Goal: Check status: Check status

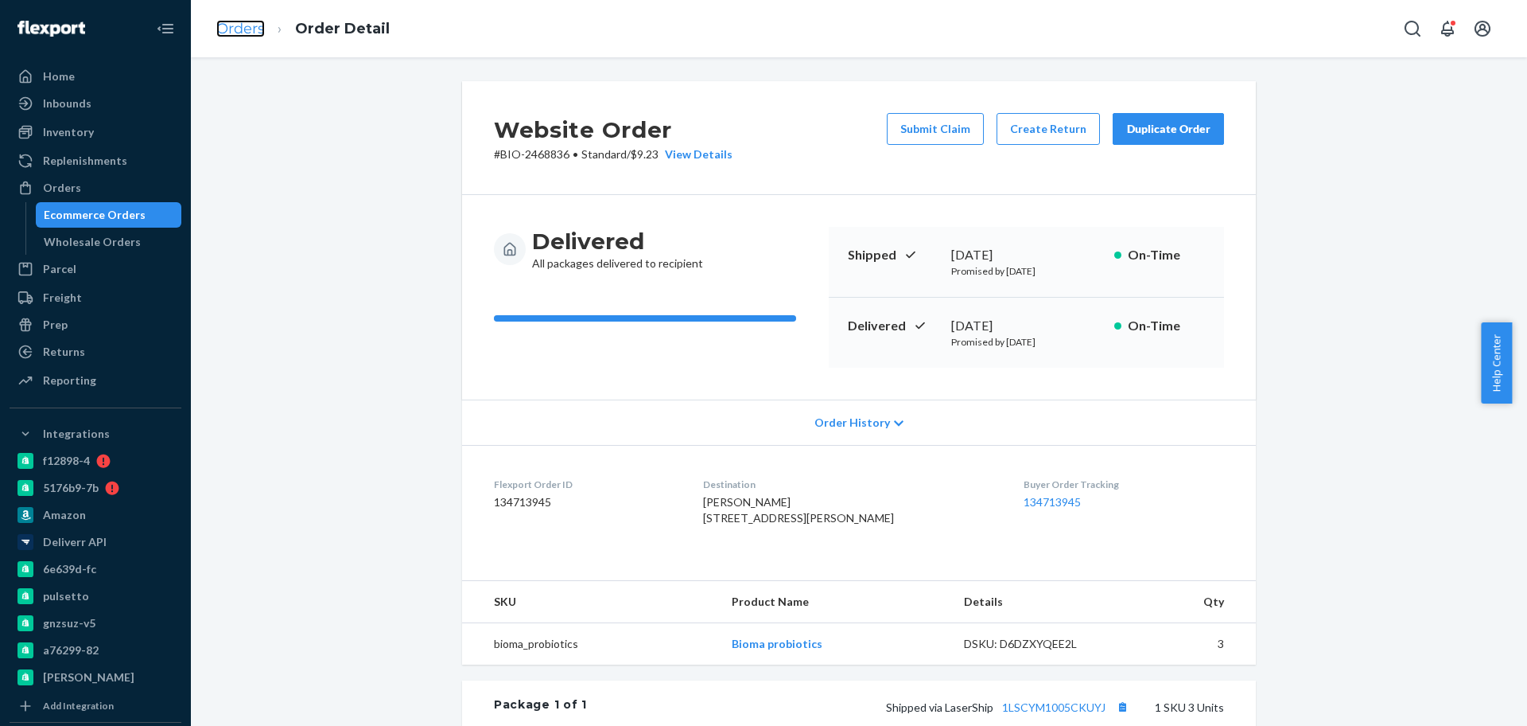
drag, startPoint x: 0, startPoint y: 0, endPoint x: 235, endPoint y: 29, distance: 236.5
click at [235, 29] on link "Orders" at bounding box center [240, 29] width 49 height 18
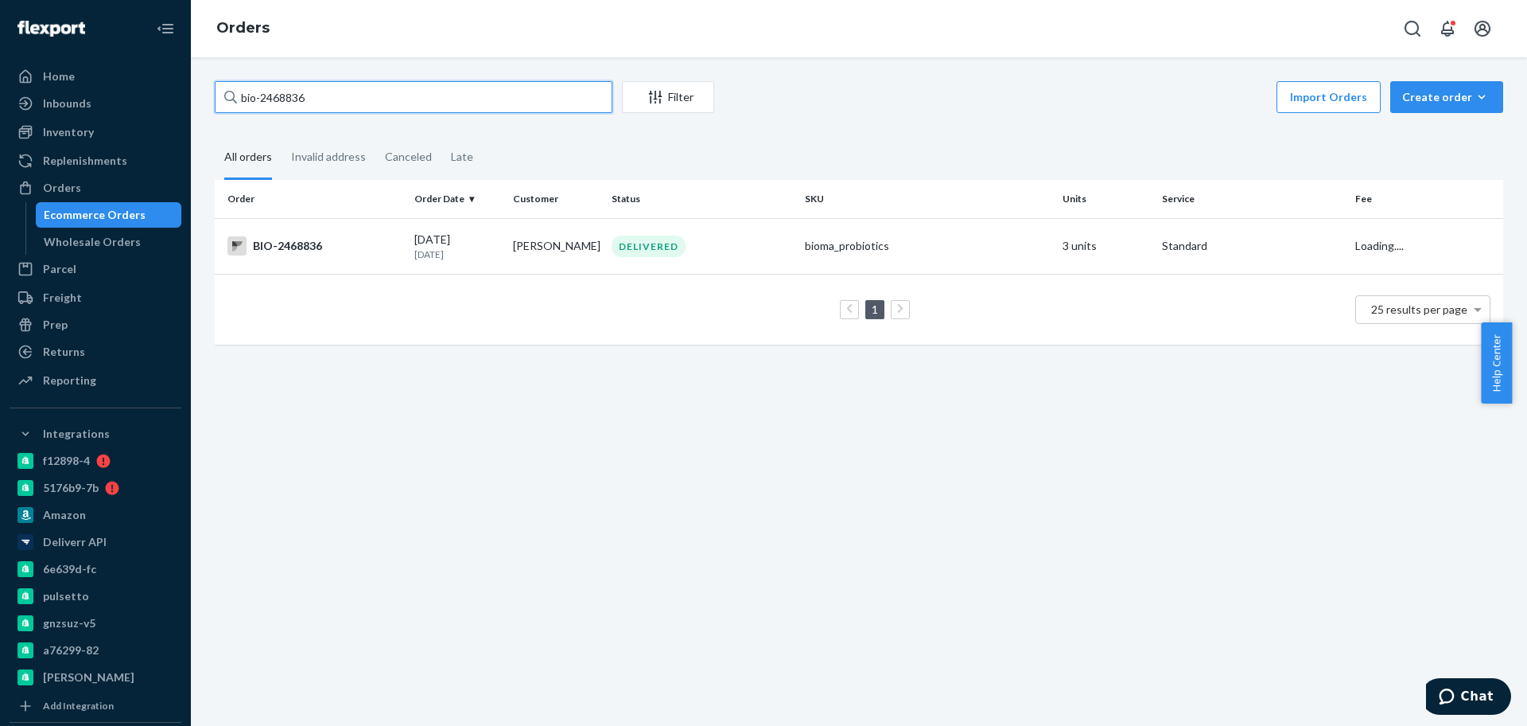
click at [290, 95] on input "bio-2468836" at bounding box center [414, 97] width 398 height 32
paste input "514688"
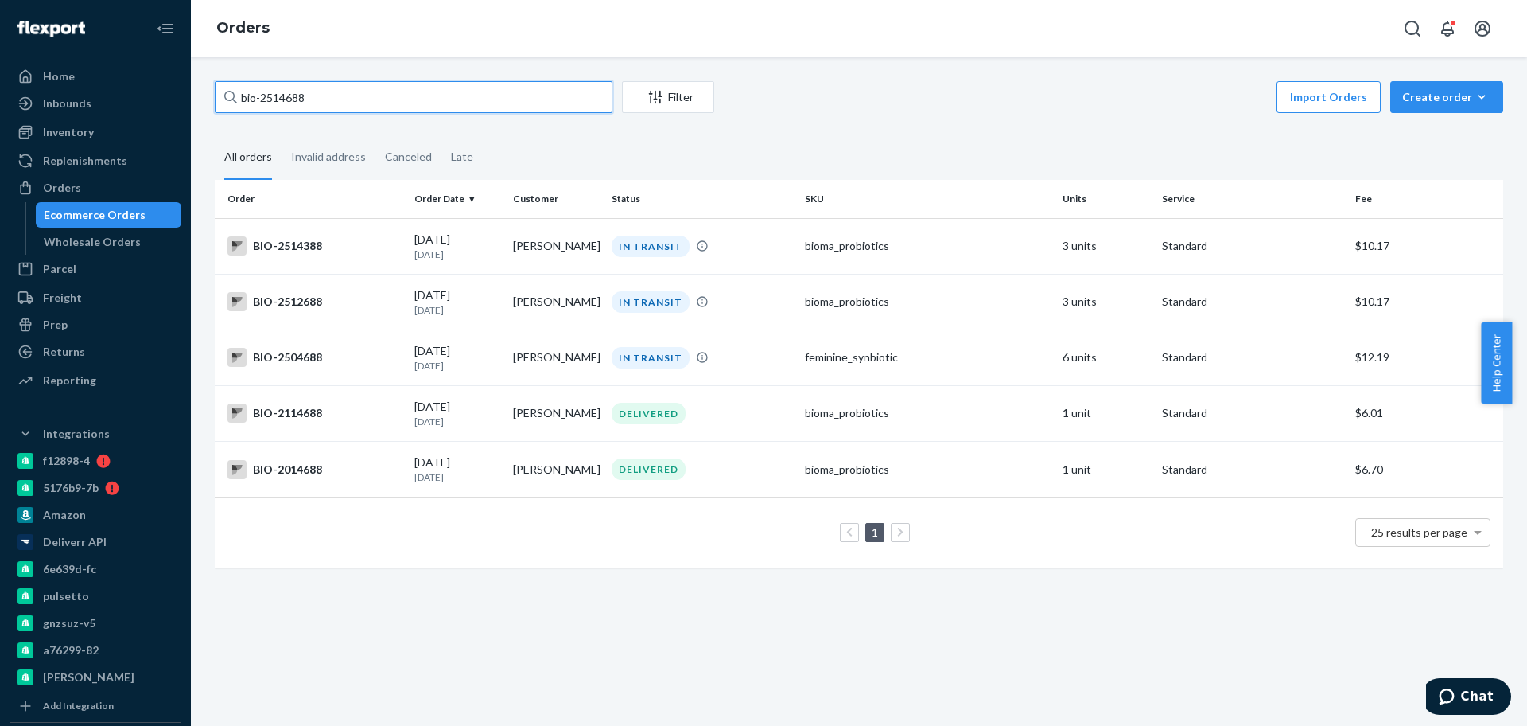
click at [256, 94] on input "bio-2514688" at bounding box center [414, 97] width 398 height 32
click at [303, 100] on input "bio- 2514688" at bounding box center [414, 97] width 398 height 32
click at [303, 99] on input "bio- 2514688" at bounding box center [414, 97] width 398 height 32
click at [290, 99] on input "bio- 2514688" at bounding box center [414, 97] width 398 height 32
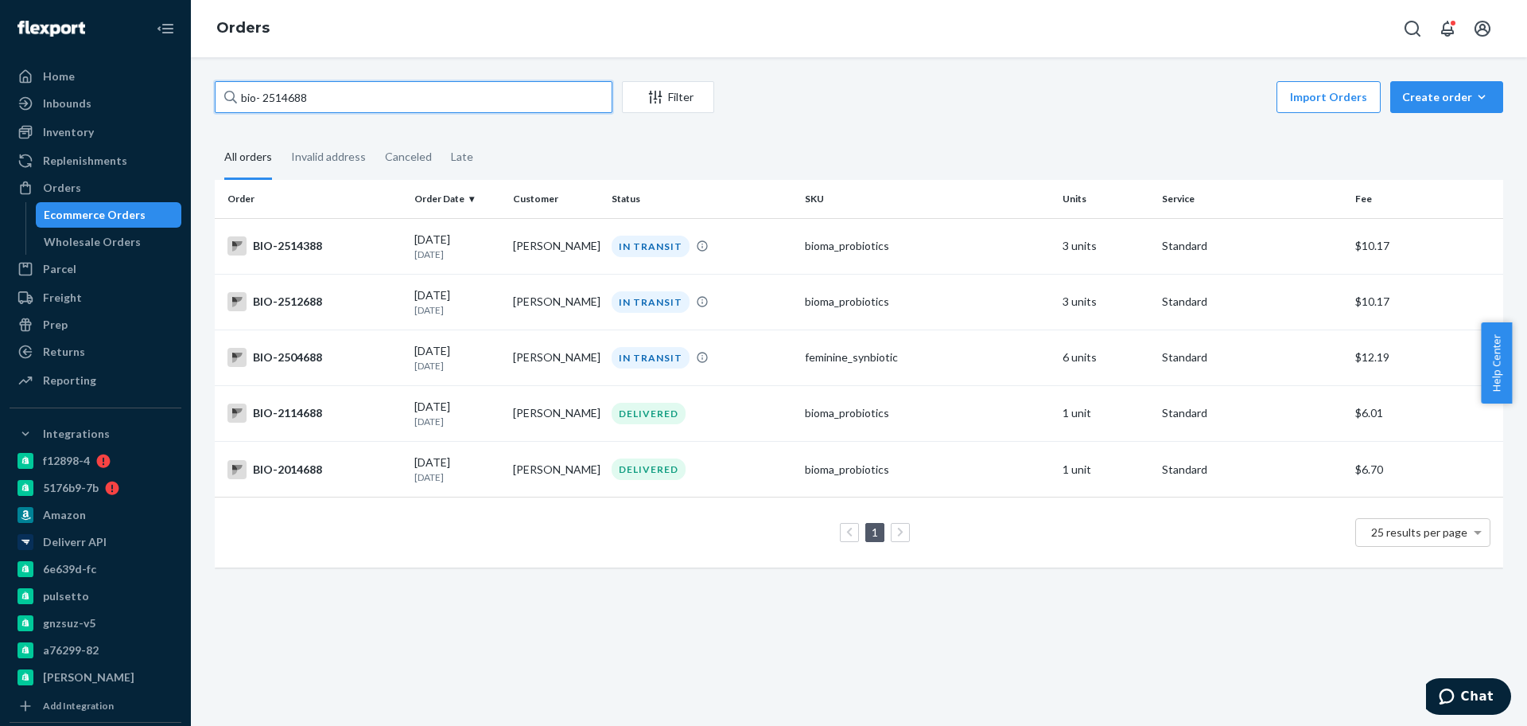
click at [282, 90] on input "bio- 2514688" at bounding box center [414, 97] width 398 height 32
paste input "5859"
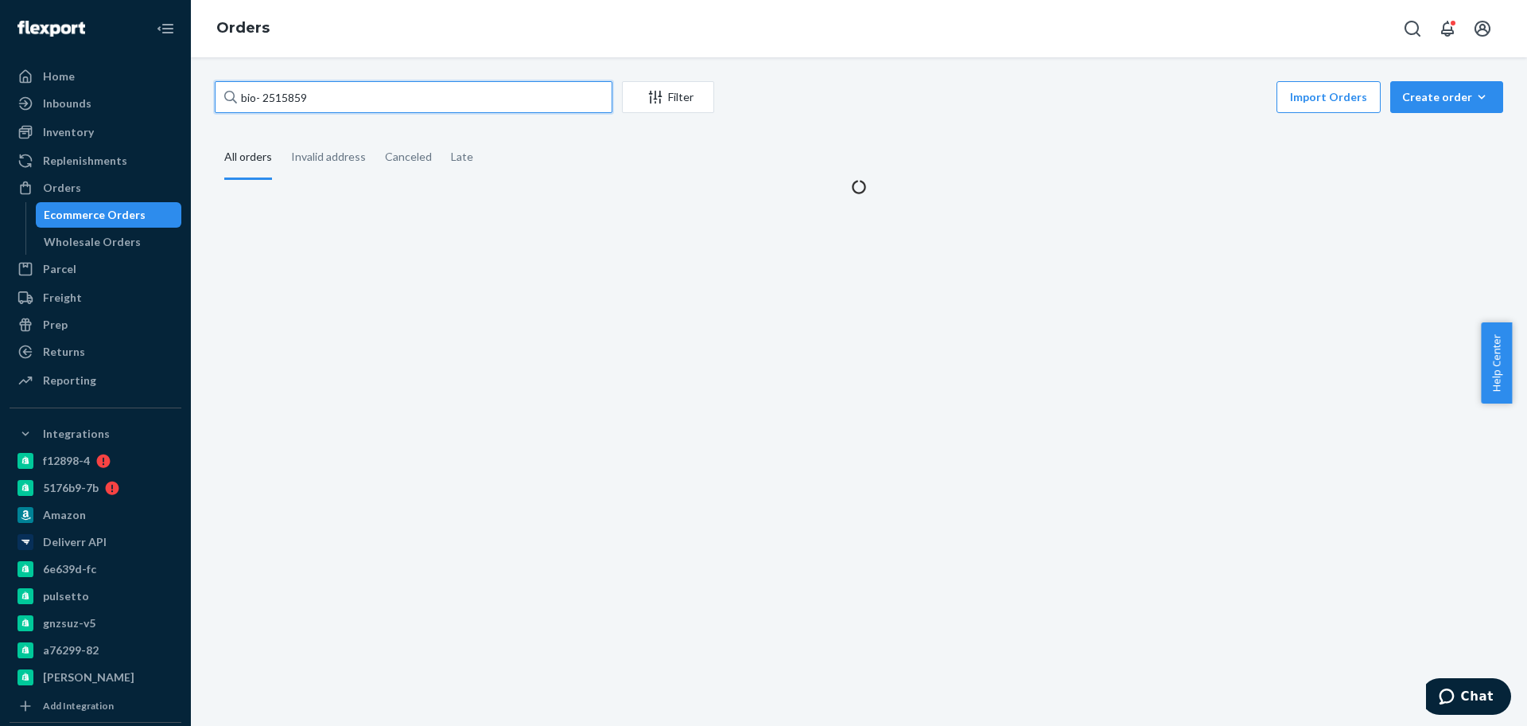
type input "bio- 2515859"
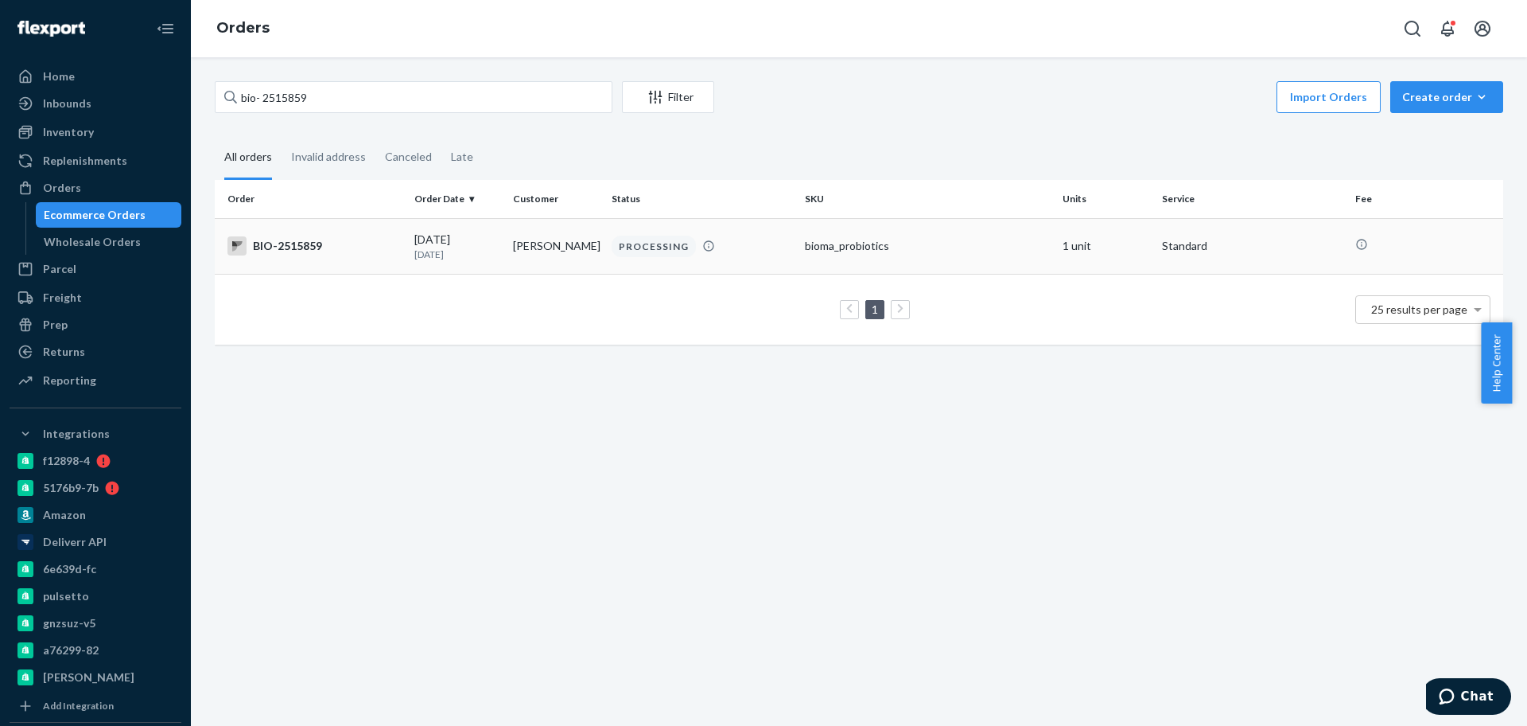
click at [454, 240] on div "[DATE] [DATE]" at bounding box center [457, 246] width 86 height 29
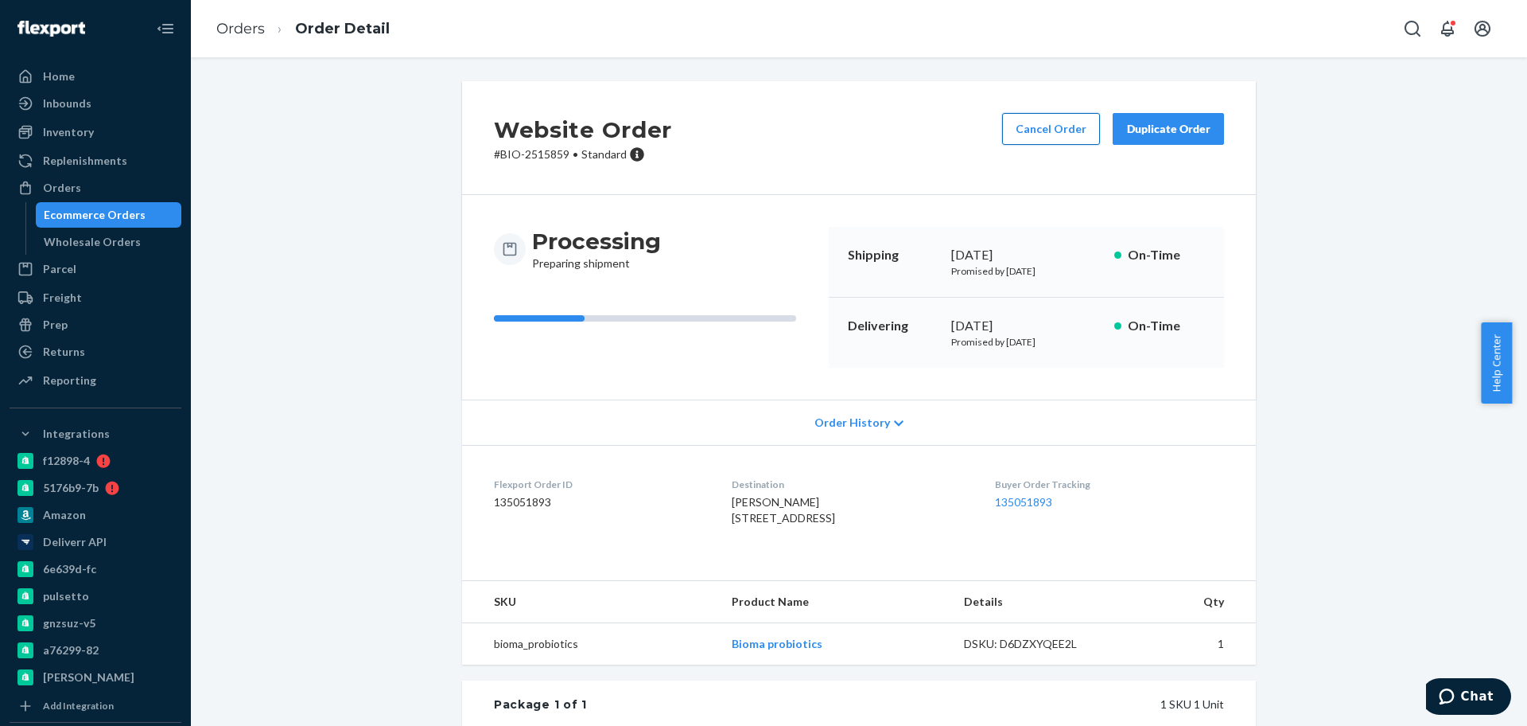
click at [1059, 133] on button "Cancel Order" at bounding box center [1051, 129] width 98 height 32
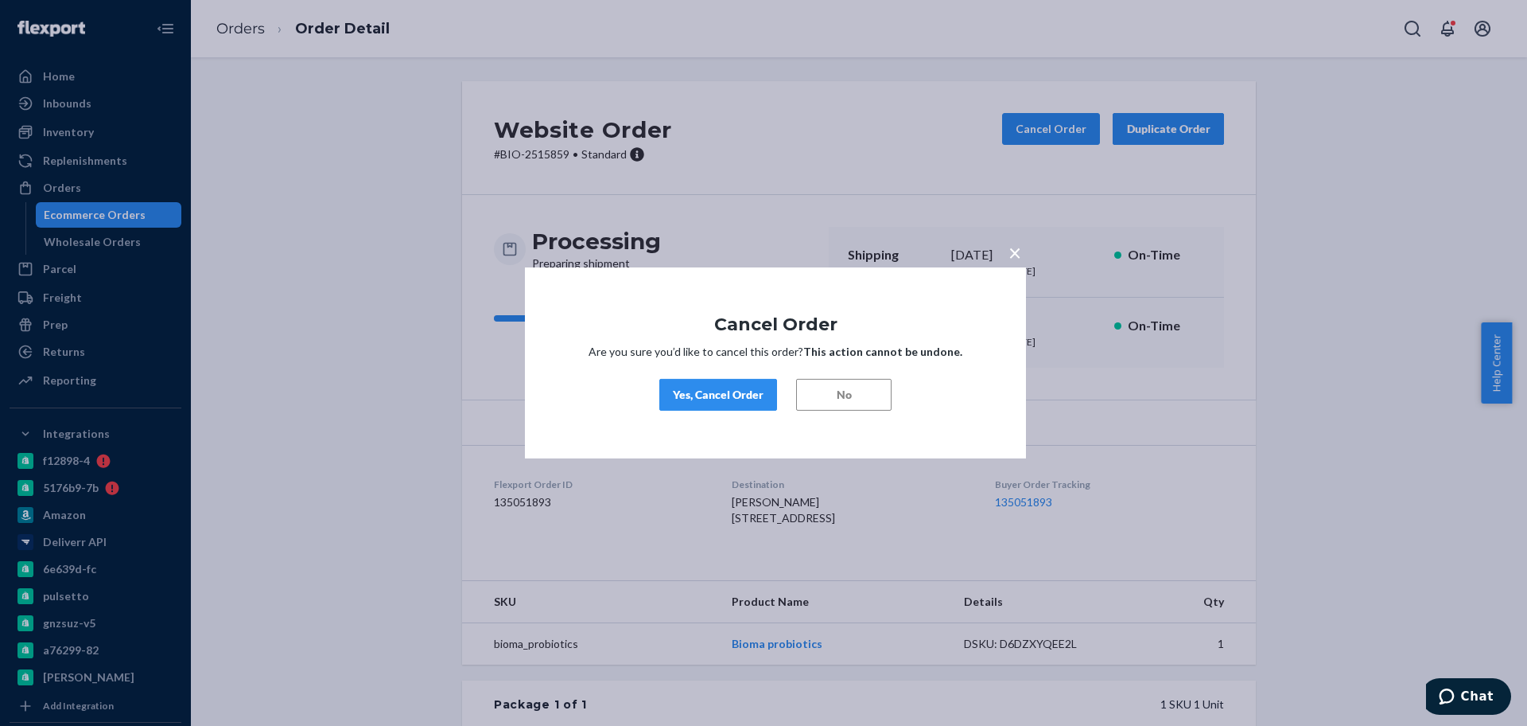
click at [703, 387] on div "Yes, Cancel Order" at bounding box center [718, 395] width 91 height 16
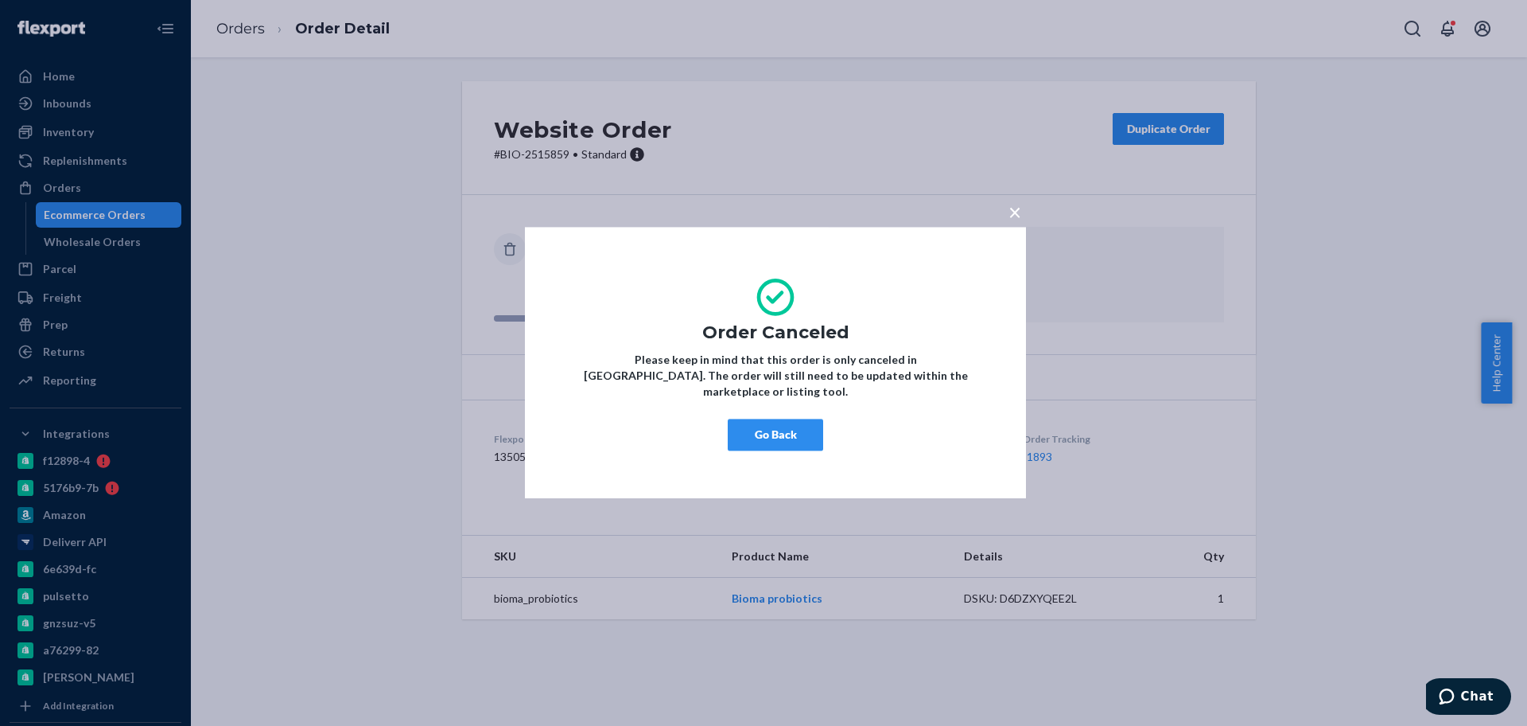
click at [789, 421] on button "Go Back" at bounding box center [775, 435] width 95 height 32
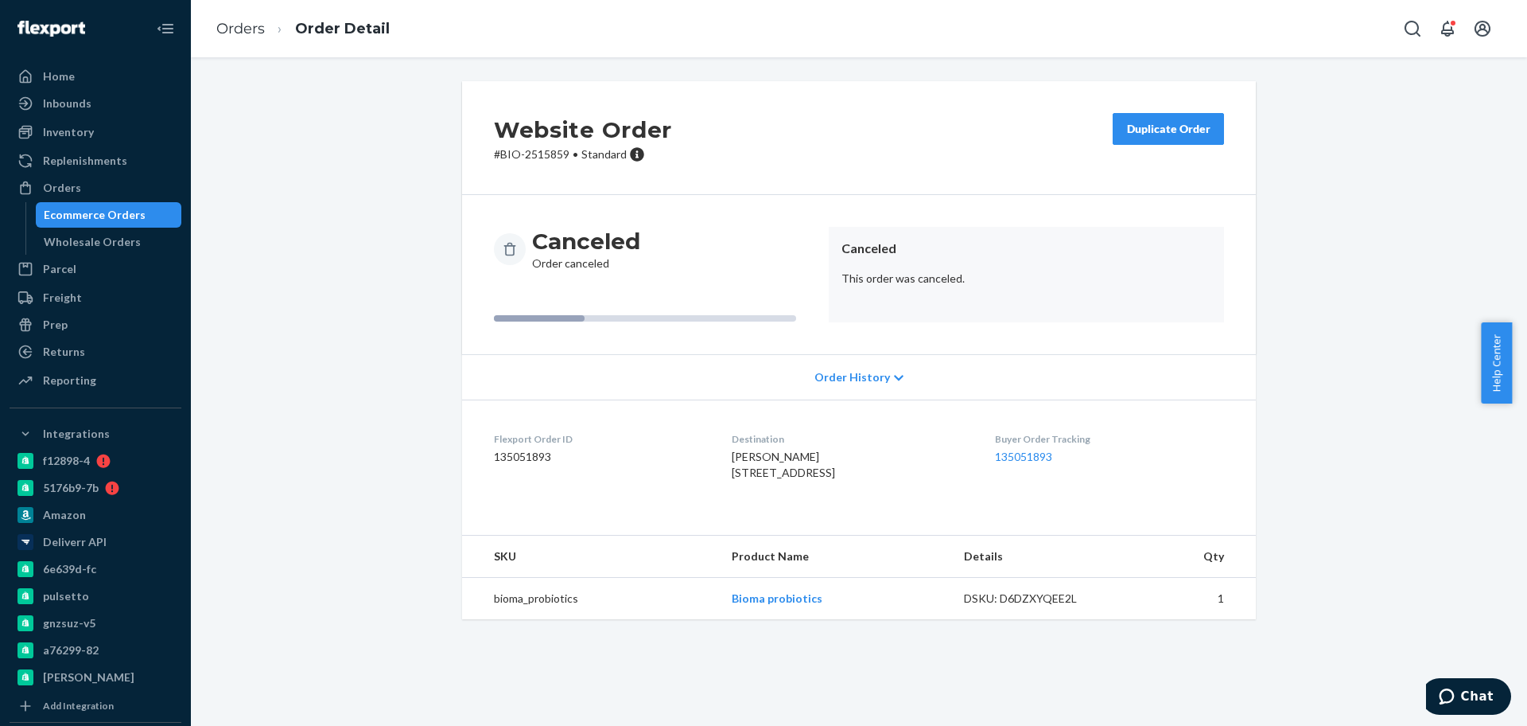
click at [245, 41] on ol "Orders Order Detail" at bounding box center [303, 29] width 199 height 47
click at [236, 31] on link "Orders" at bounding box center [240, 29] width 49 height 18
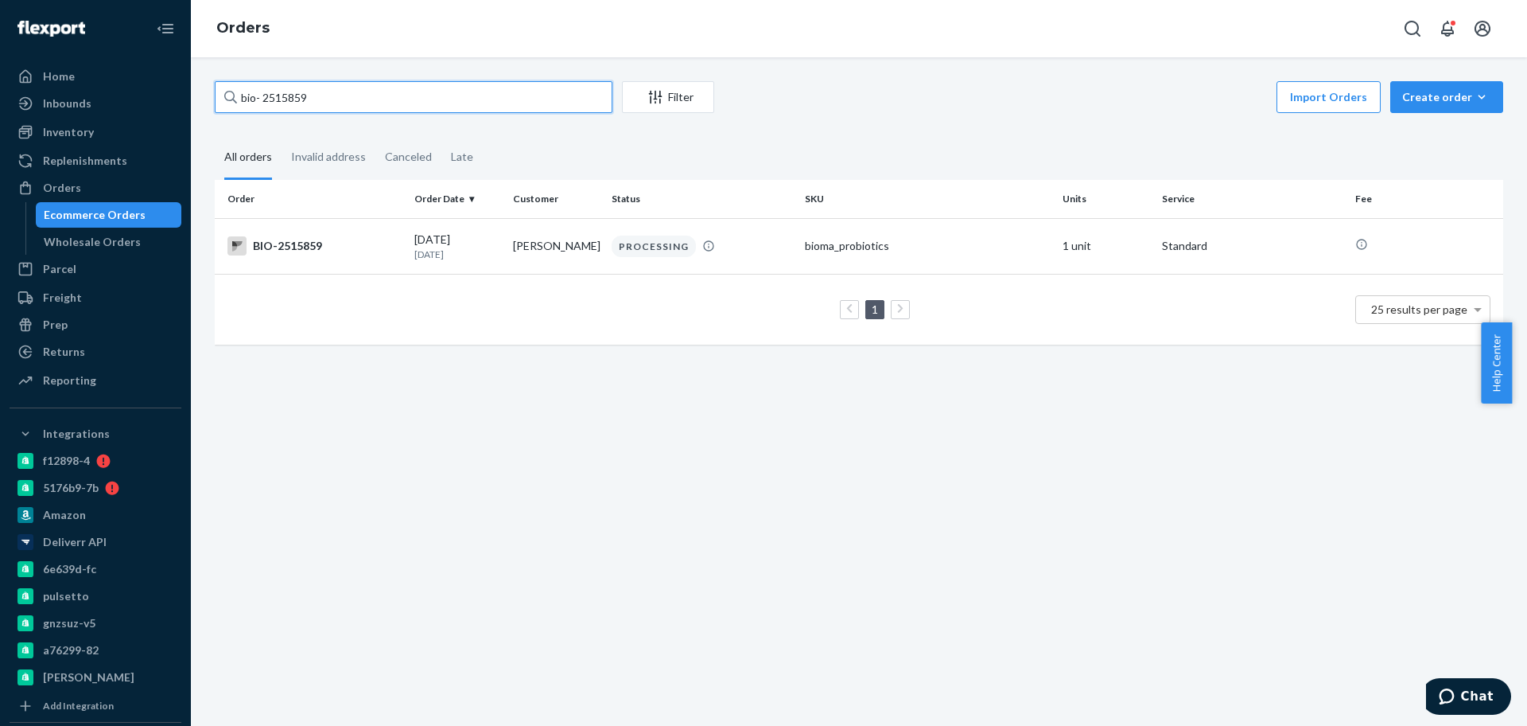
click at [288, 91] on input "bio- 2515859" at bounding box center [414, 97] width 398 height 32
paste input "87"
type input "bio- 2515887"
click at [546, 238] on td "[PERSON_NAME]" at bounding box center [556, 246] width 99 height 56
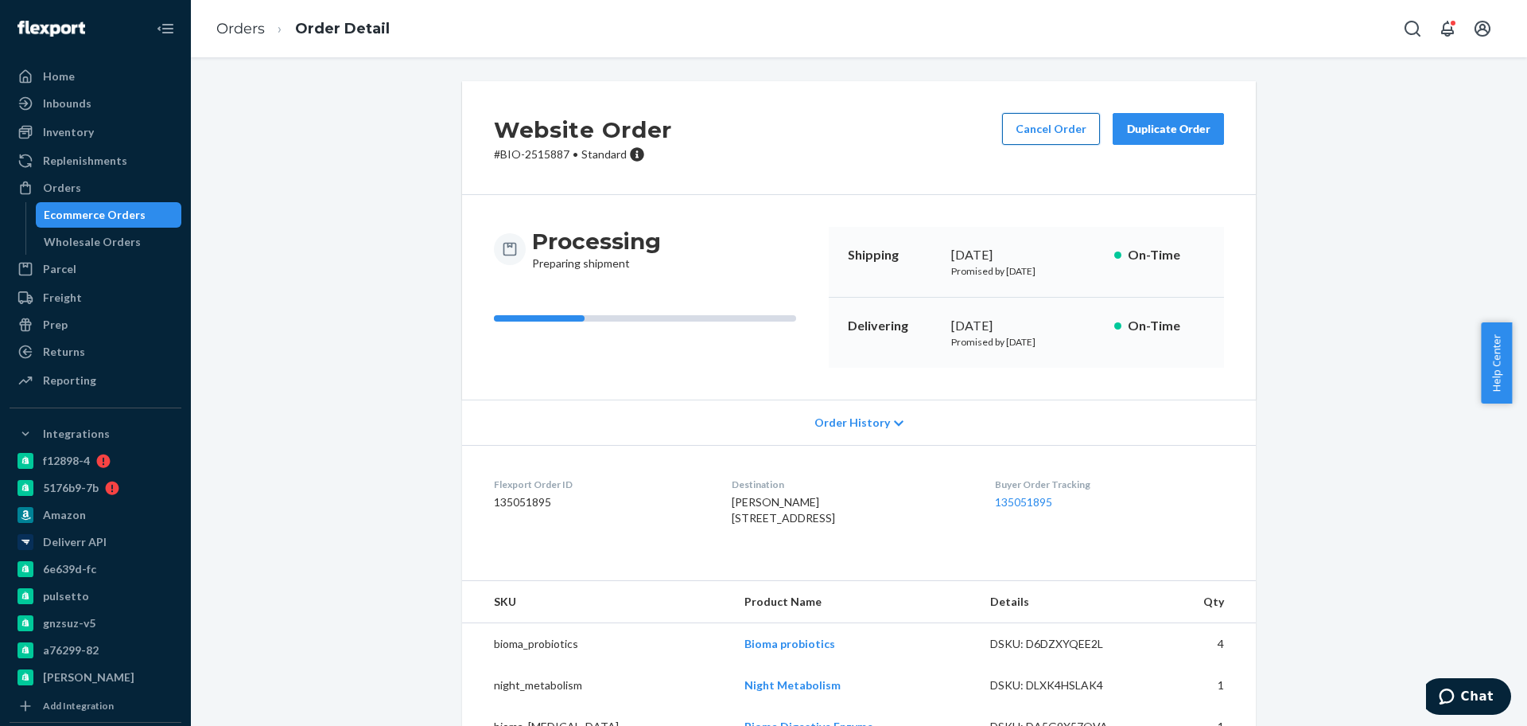
click at [1026, 136] on button "Cancel Order" at bounding box center [1051, 129] width 98 height 32
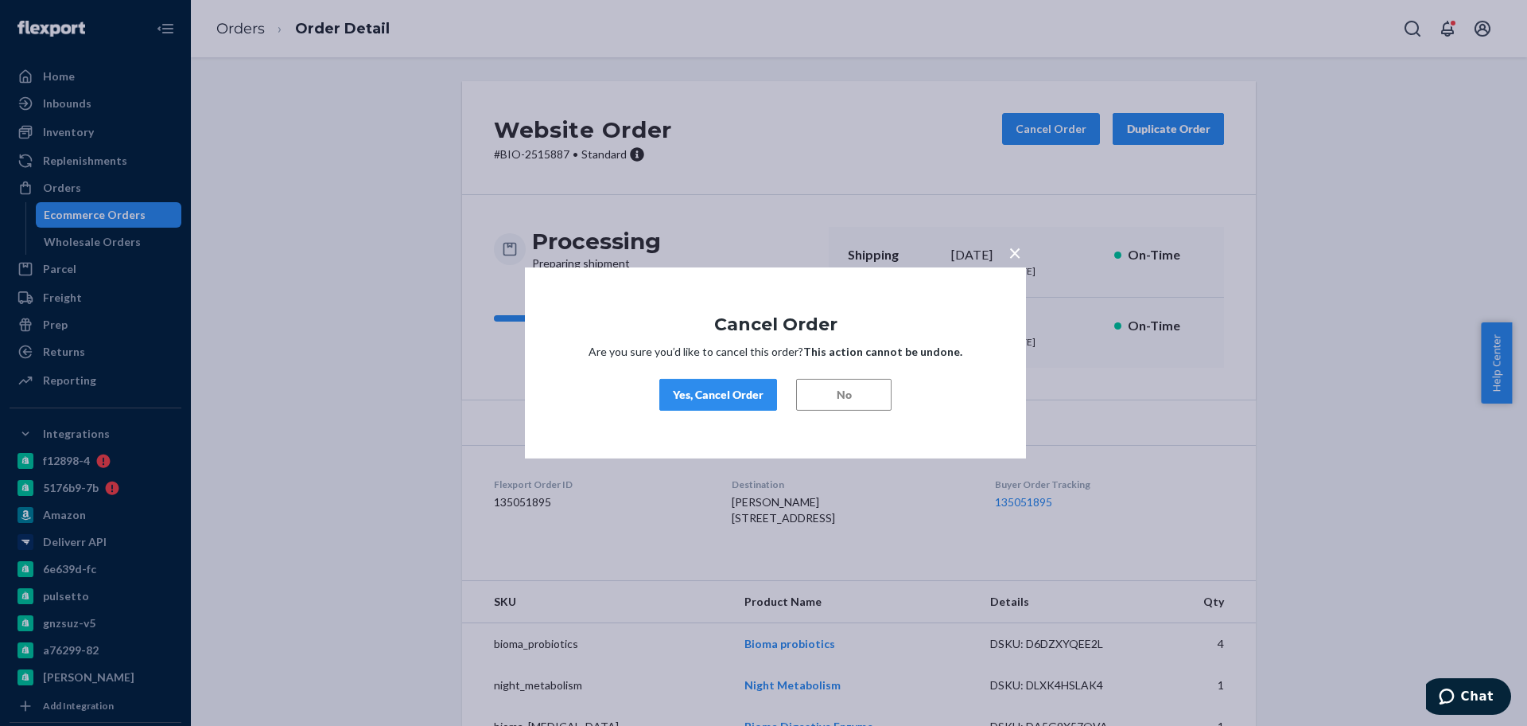
click at [706, 391] on div "Yes, Cancel Order" at bounding box center [718, 395] width 91 height 16
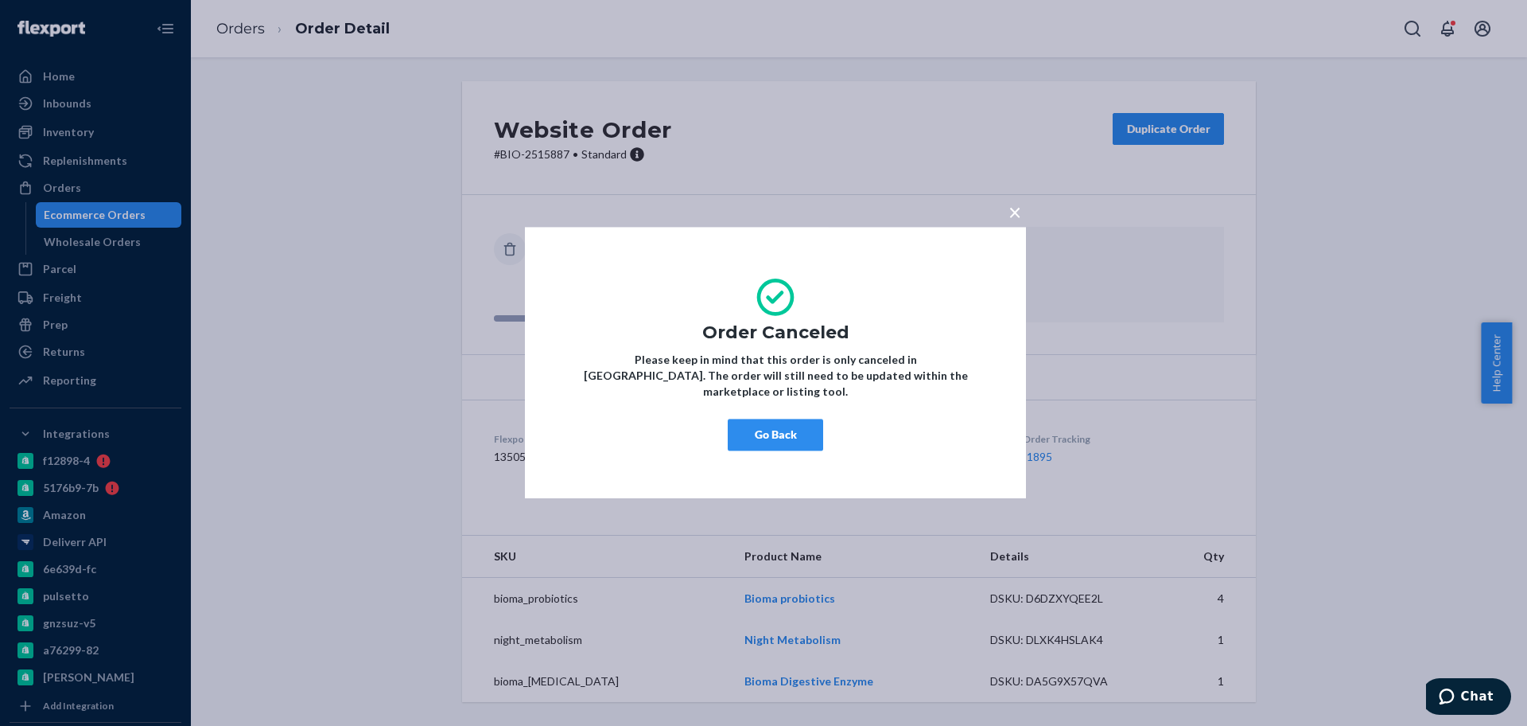
click at [770, 431] on button "Go Back" at bounding box center [775, 435] width 95 height 32
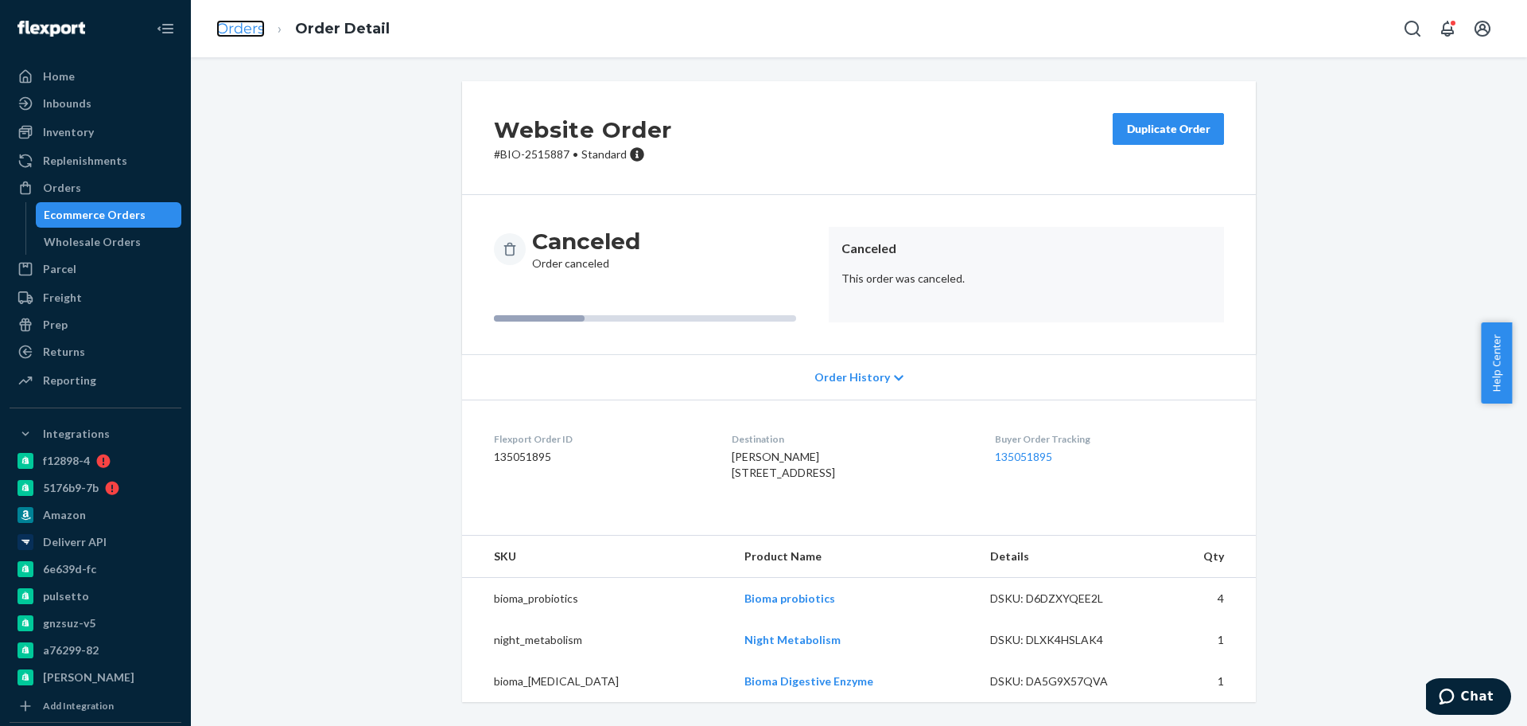
click at [224, 30] on link "Orders" at bounding box center [240, 29] width 49 height 18
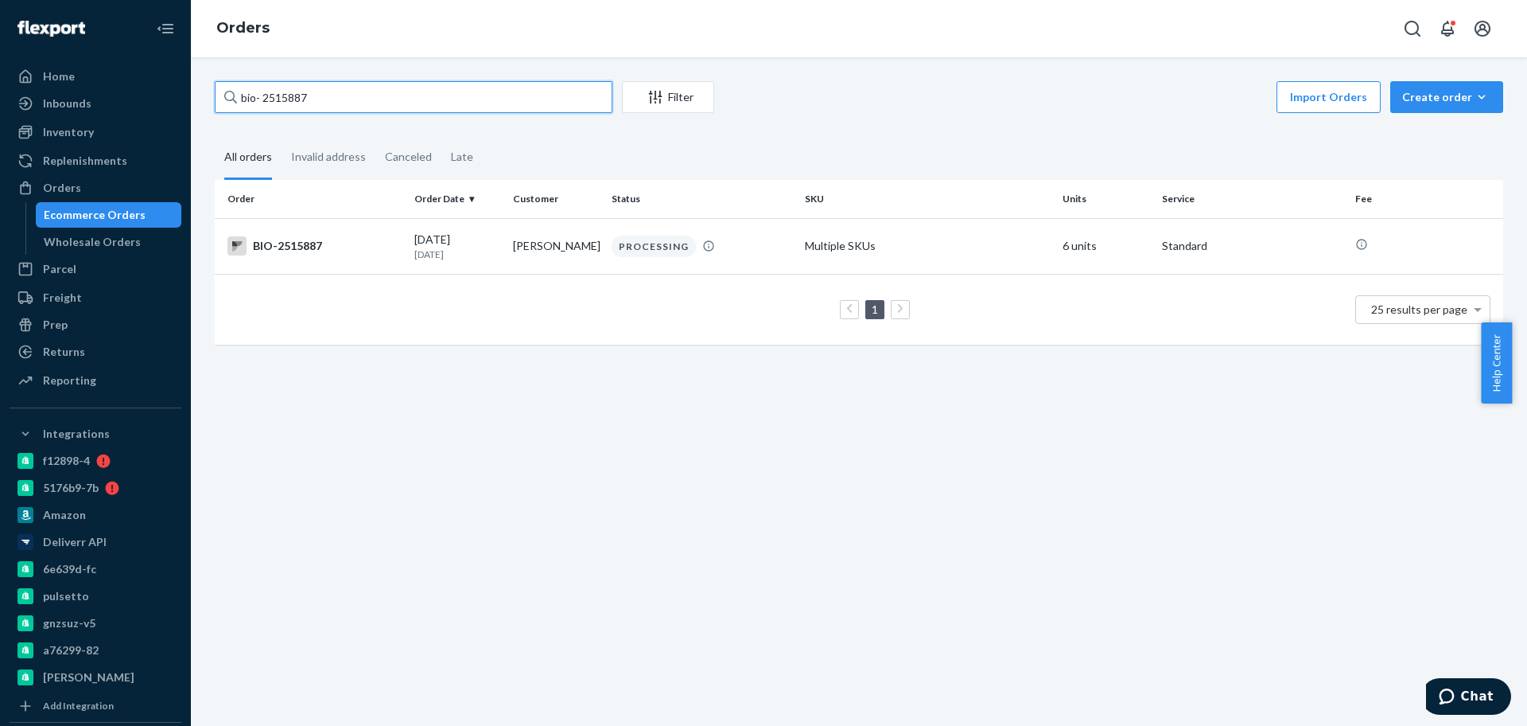
click at [296, 103] on input "bio- 2515887" at bounding box center [414, 97] width 398 height 32
paste input "96"
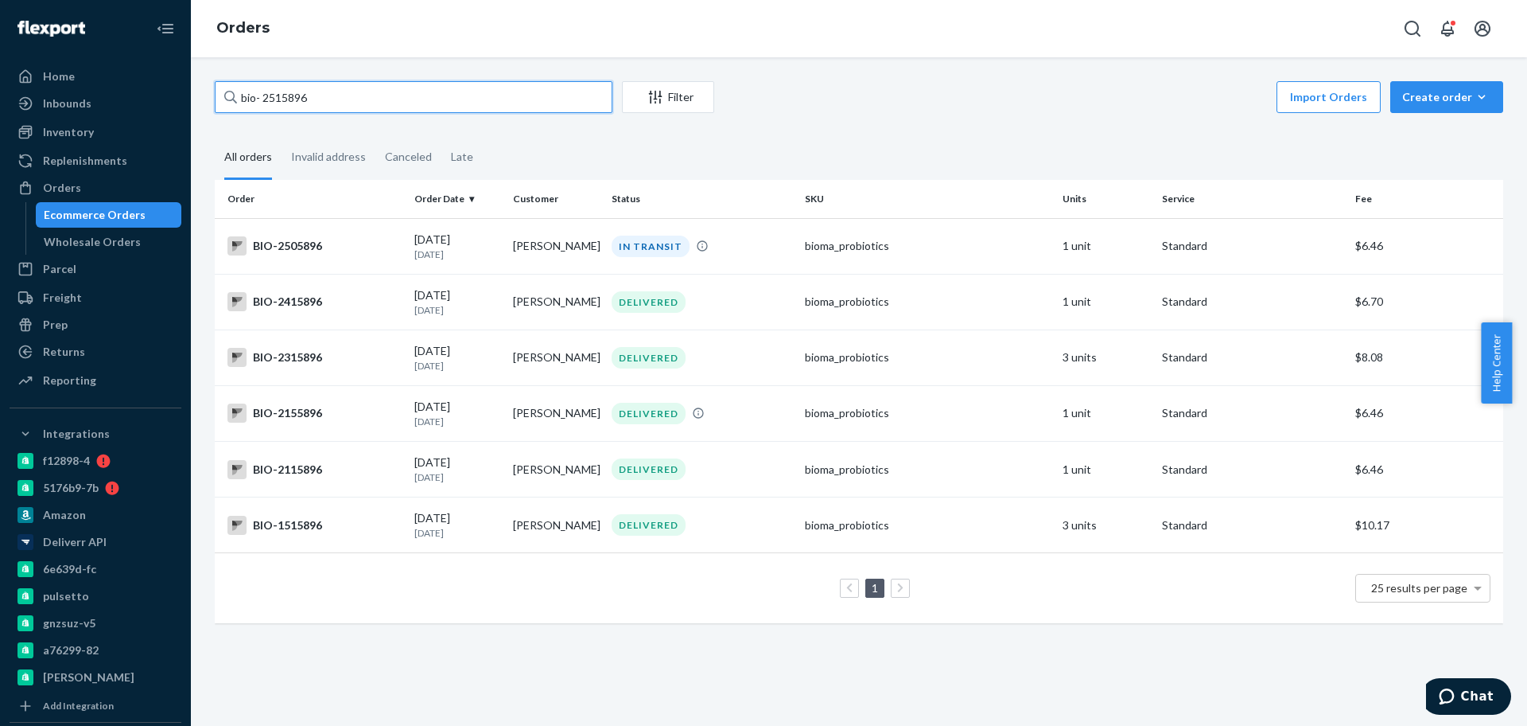
click at [267, 97] on input "bio- 2515896" at bounding box center [414, 97] width 398 height 32
click at [289, 96] on input "bio-2515896" at bounding box center [414, 97] width 398 height 32
paste input "904"
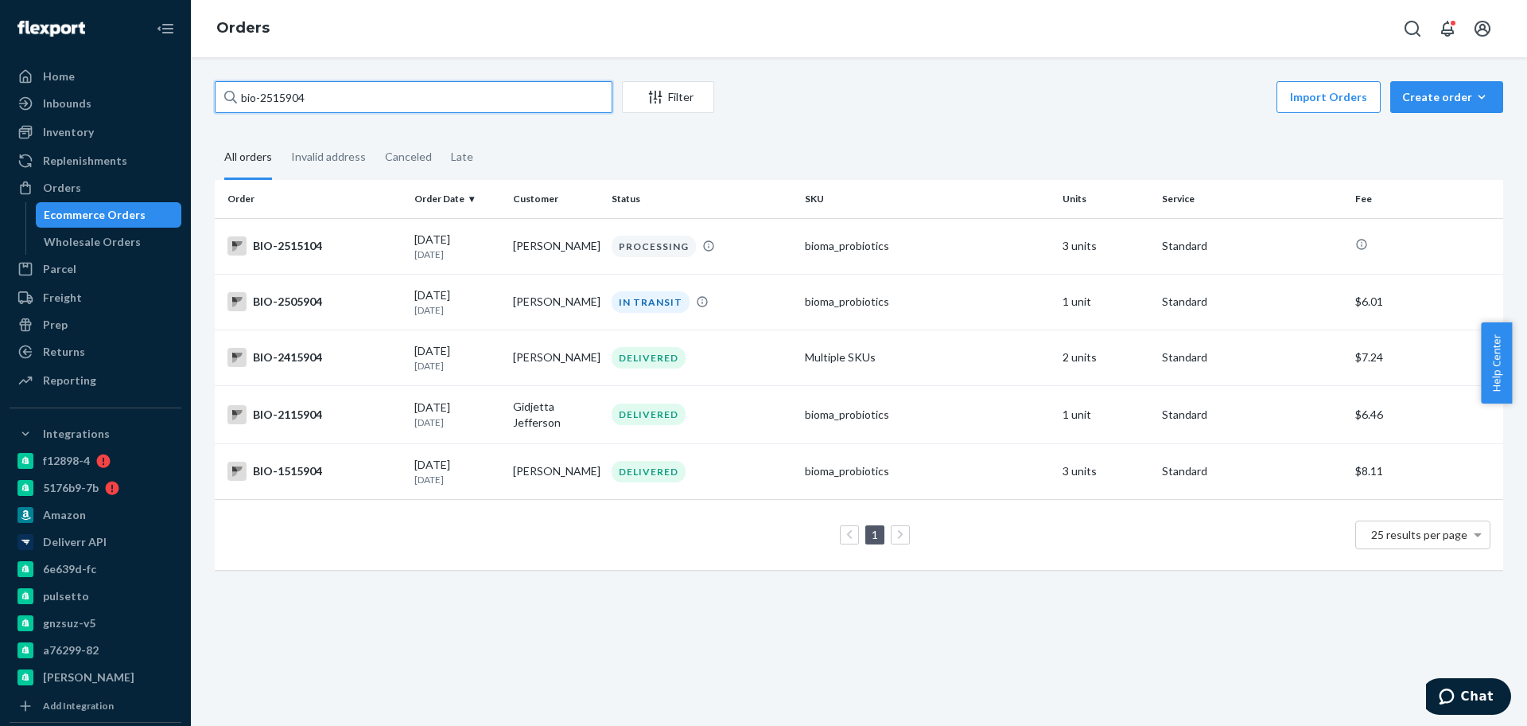
click at [258, 100] on input "bio-2515904" at bounding box center [414, 97] width 398 height 32
click at [298, 95] on input "bio- 2515904" at bounding box center [414, 97] width 398 height 32
click at [299, 95] on input "bio- 2515904" at bounding box center [414, 97] width 398 height 32
click at [279, 98] on input "bio- 2515904" at bounding box center [414, 97] width 398 height 32
click at [280, 98] on input "bio- 2515904" at bounding box center [414, 97] width 398 height 32
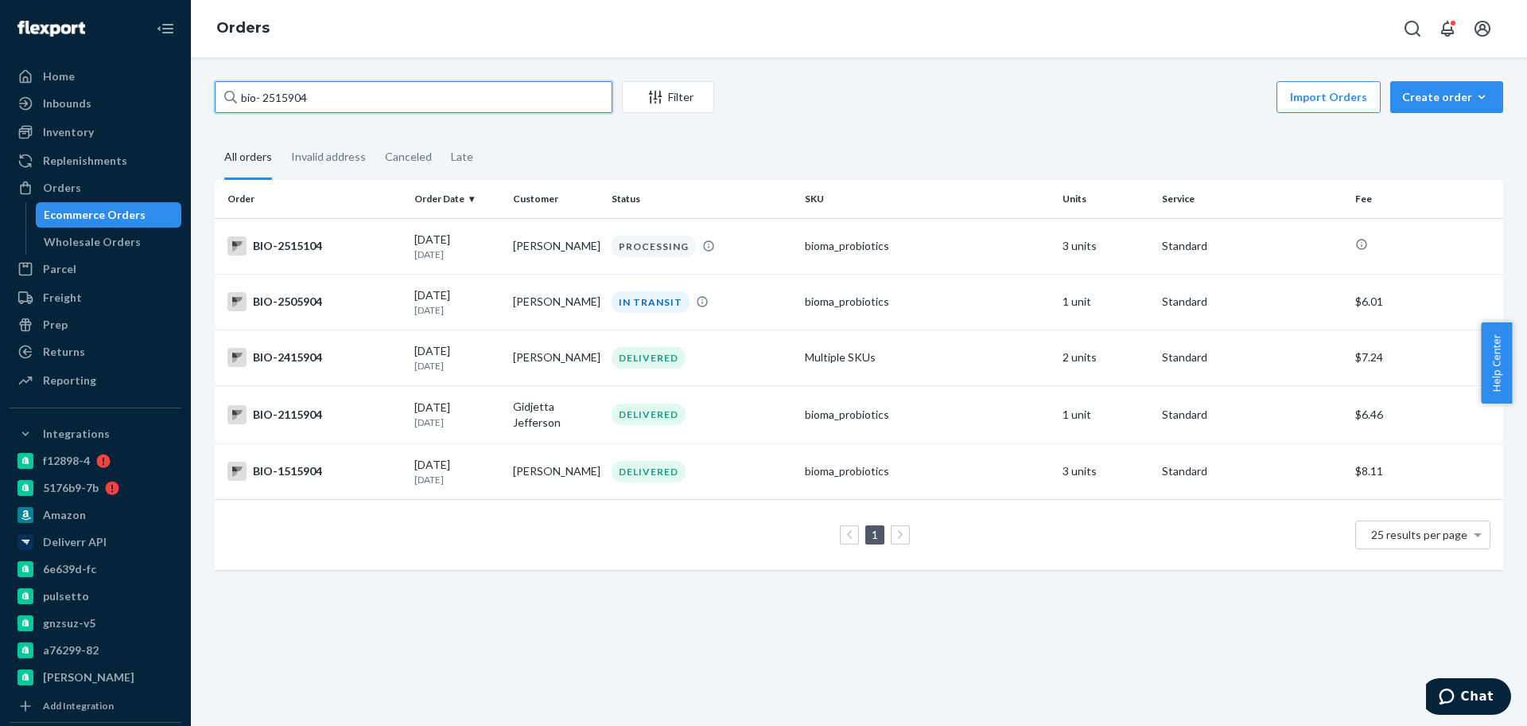
paste input "48842"
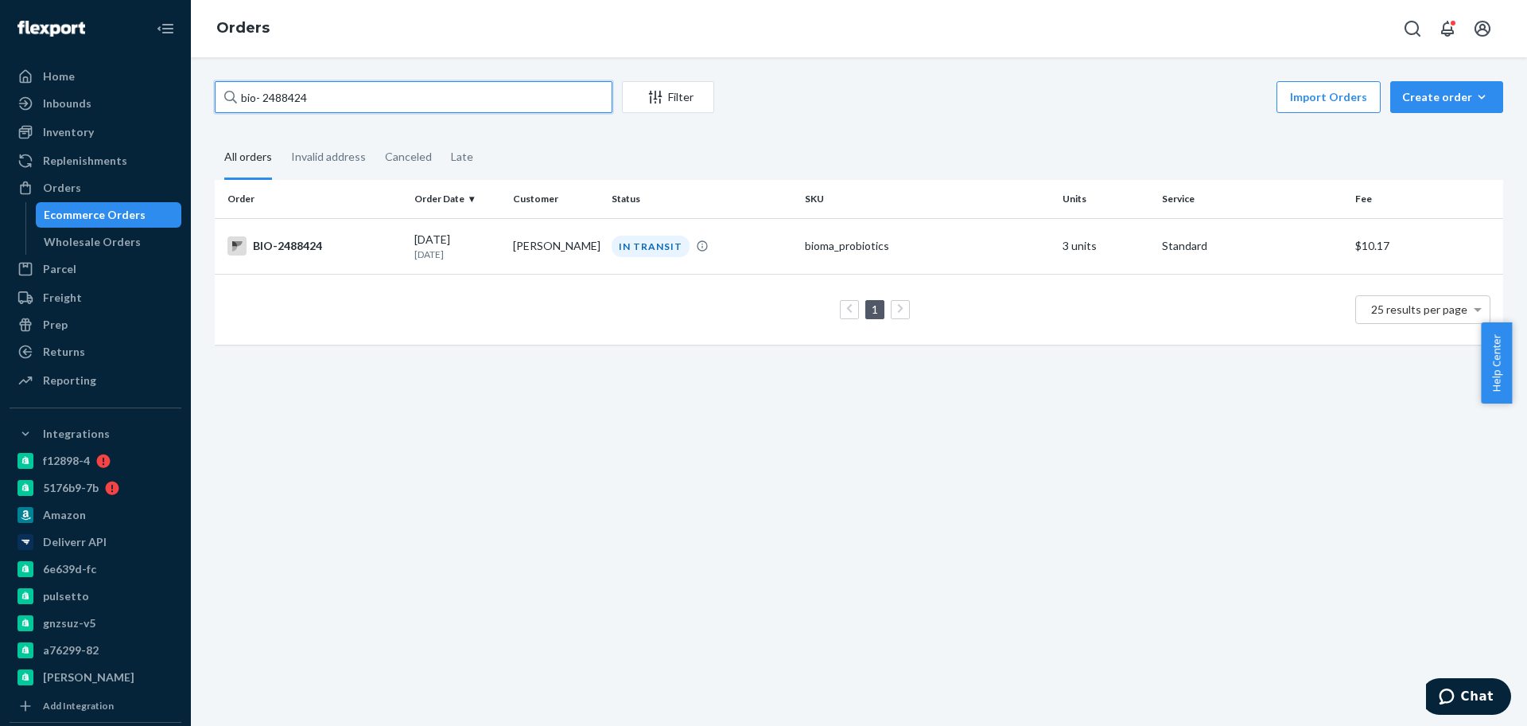
type input "bio- 2488424"
click at [609, 244] on div "IN TRANSIT" at bounding box center [702, 245] width 187 height 21
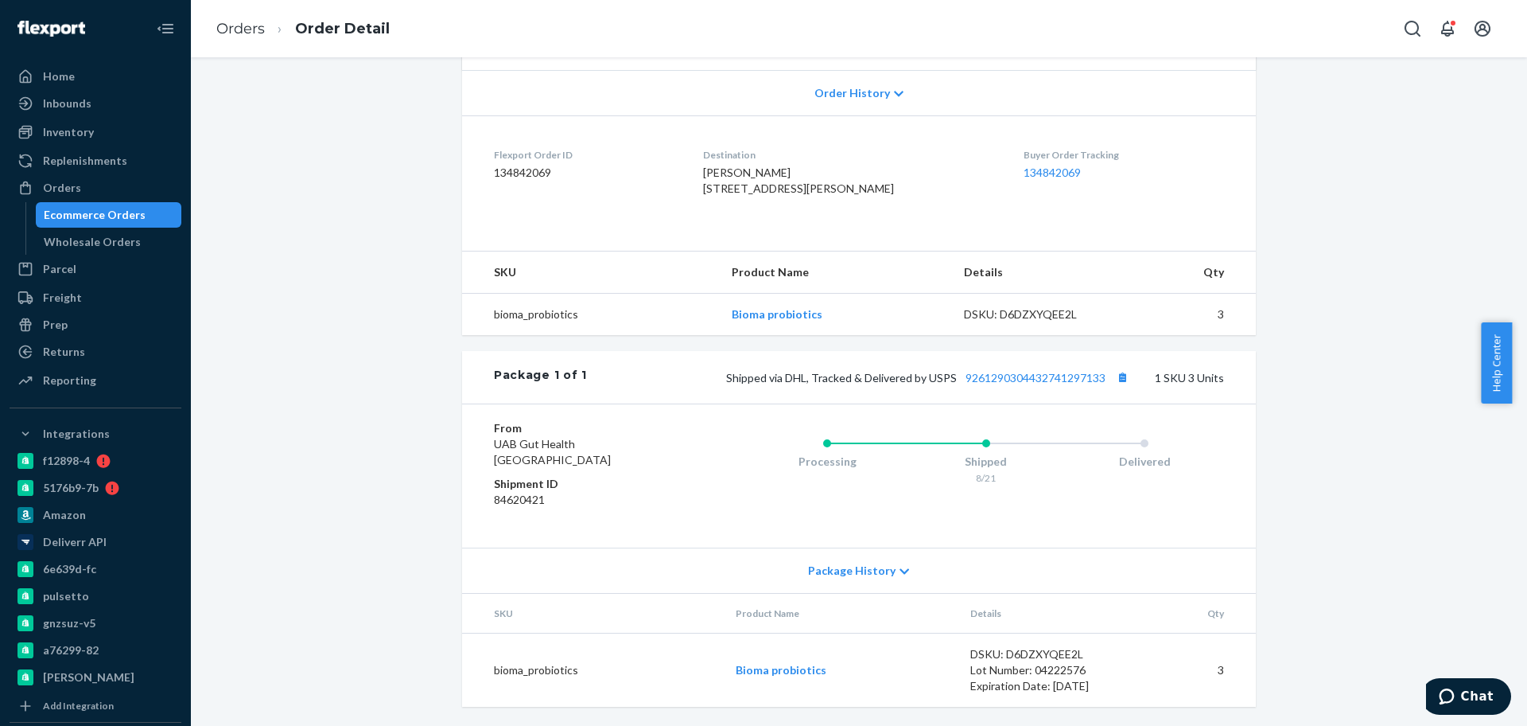
scroll to position [361, 0]
drag, startPoint x: 959, startPoint y: 389, endPoint x: 1107, endPoint y: 395, distance: 148.9
click at [1107, 395] on div "Package 1 of 1 Shipped via DHL, Tracked & Delivered by USPS 9261290304432741297…" at bounding box center [859, 377] width 794 height 53
copy link "9261290304432741297133"
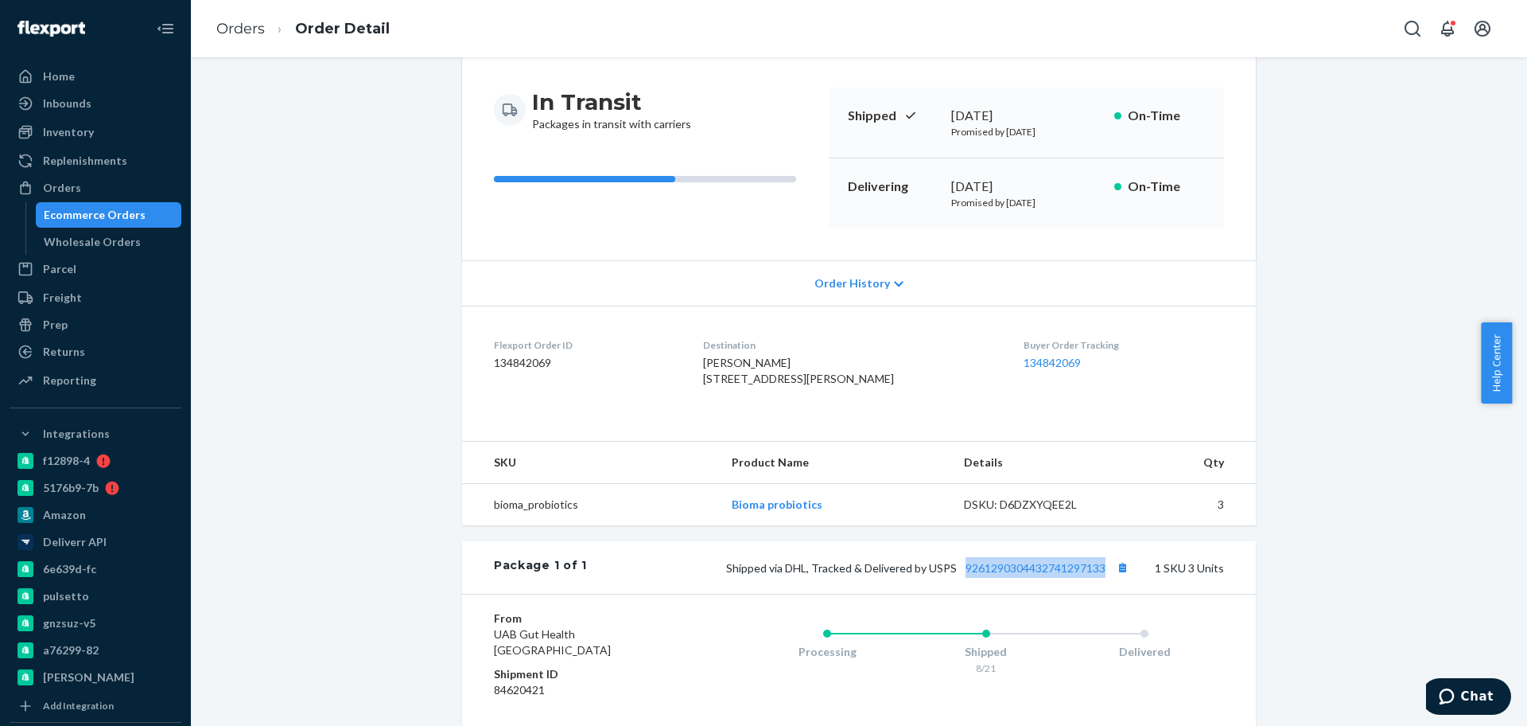
scroll to position [0, 0]
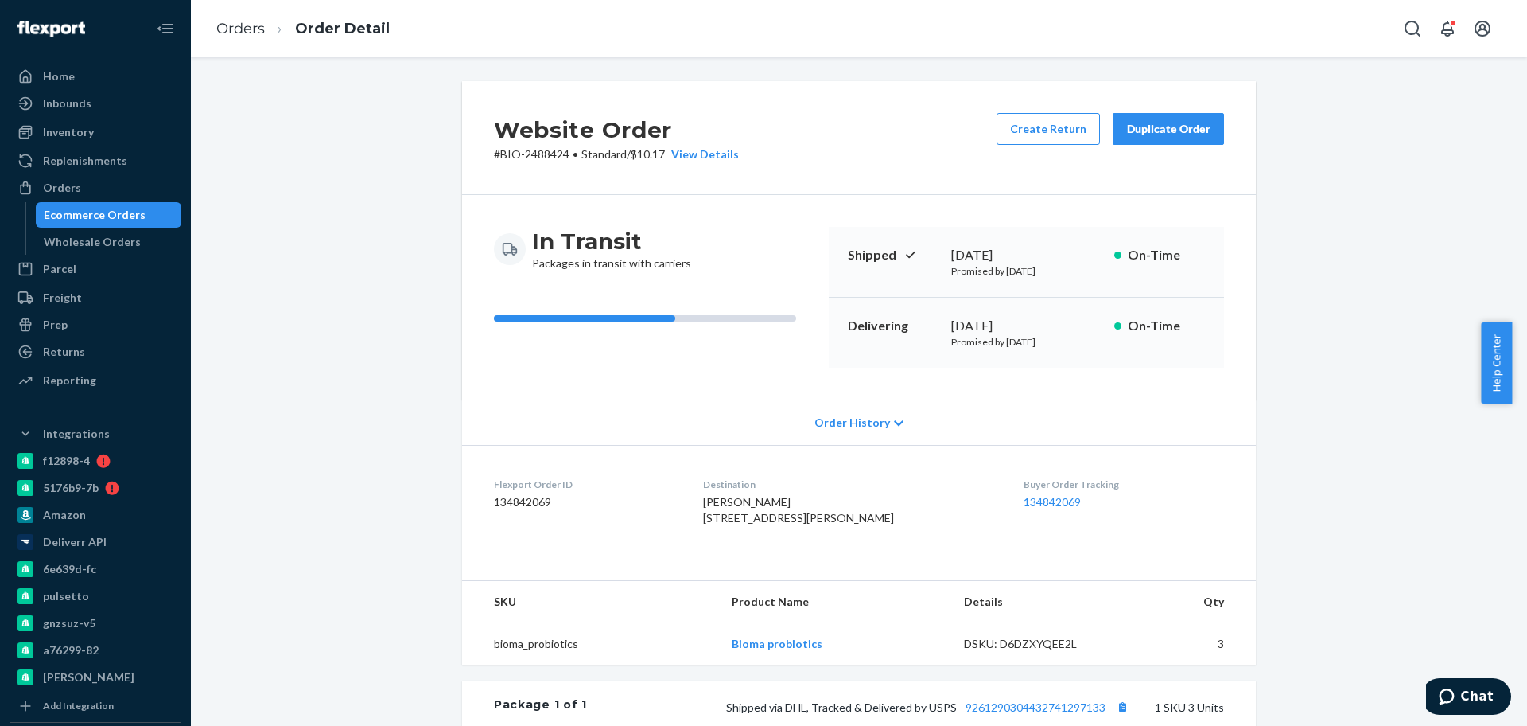
click at [223, 14] on ol "Orders Order Detail" at bounding box center [303, 29] width 199 height 47
click at [227, 29] on link "Orders" at bounding box center [240, 29] width 49 height 18
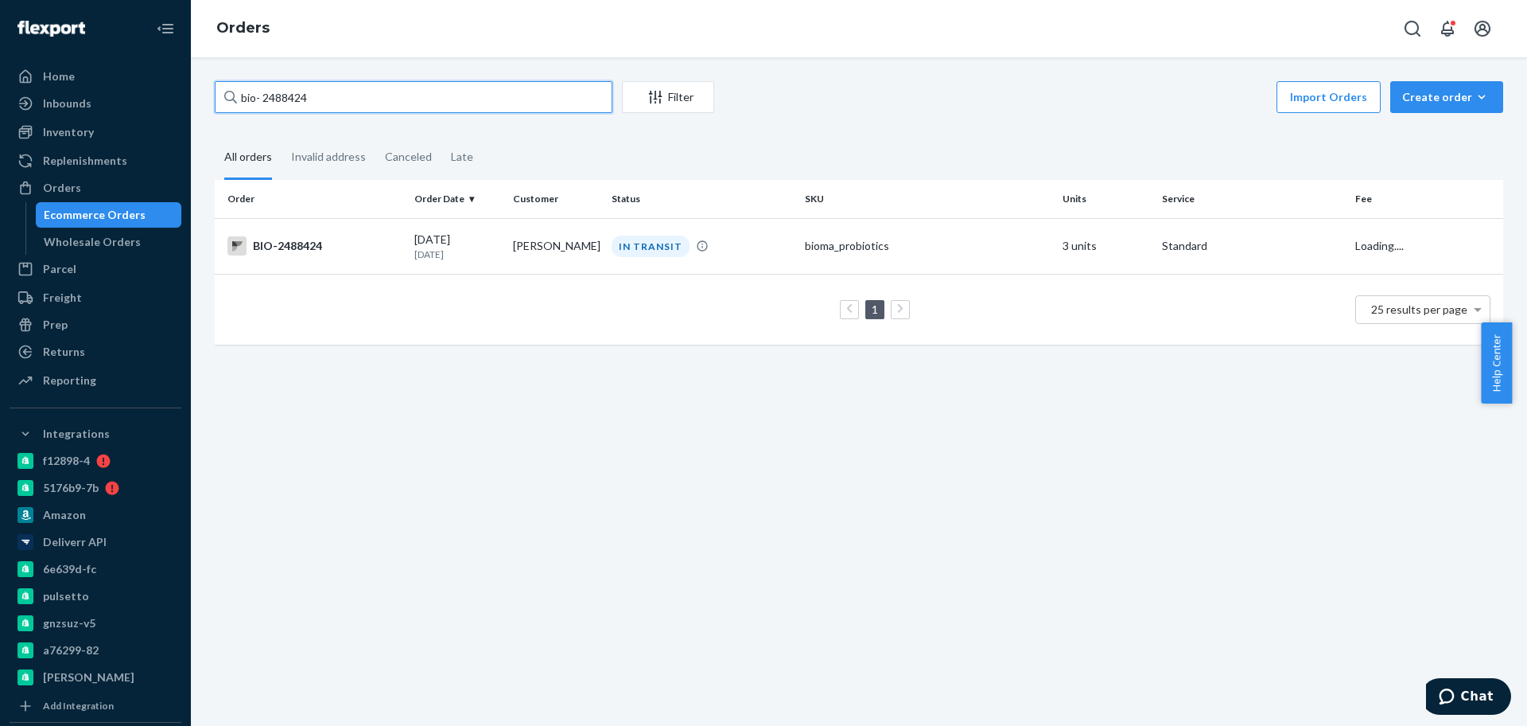
click at [294, 103] on input "bio- 2488424" at bounding box center [414, 97] width 398 height 32
click at [295, 103] on input "bio- 2488424" at bounding box center [414, 97] width 398 height 32
paste input "517046"
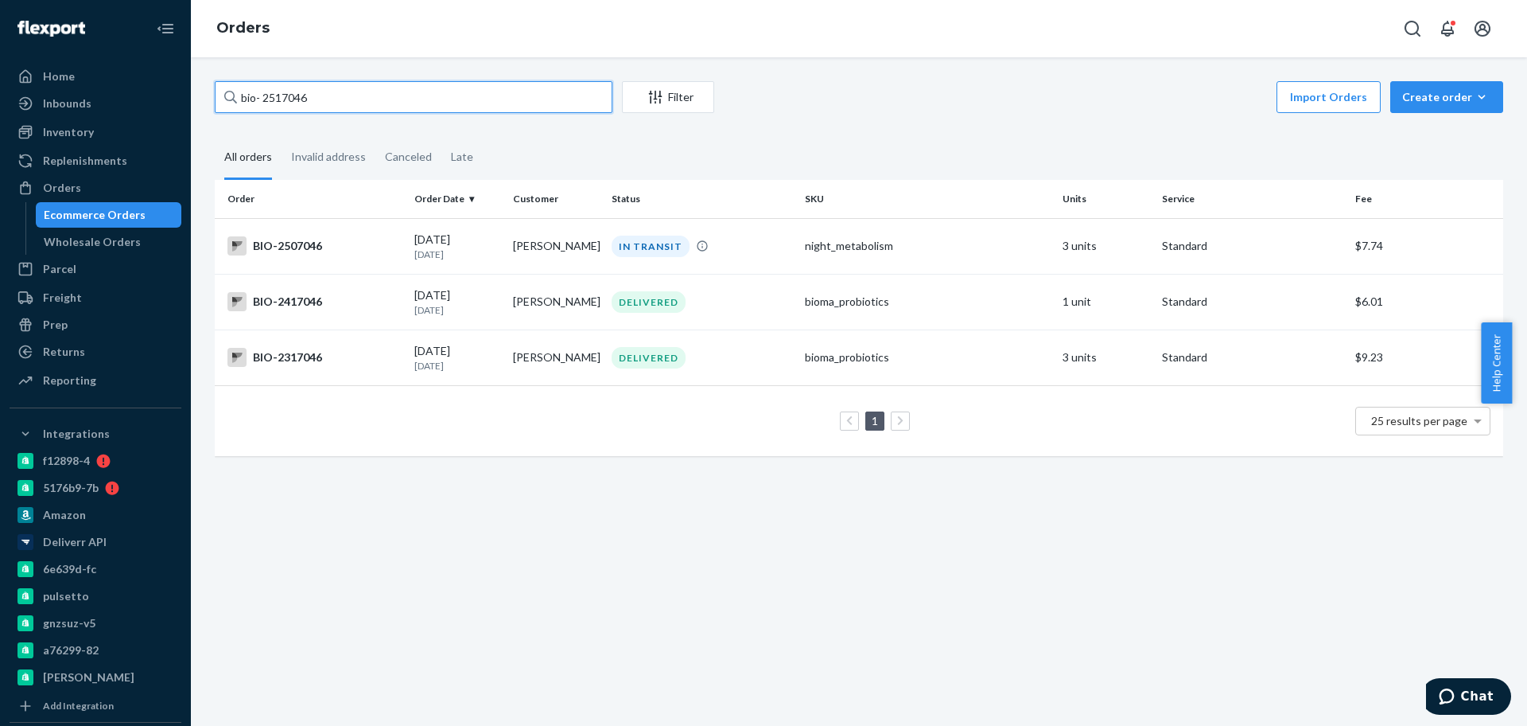
click at [284, 93] on input "bio- 2517046" at bounding box center [414, 97] width 398 height 32
paste input "8"
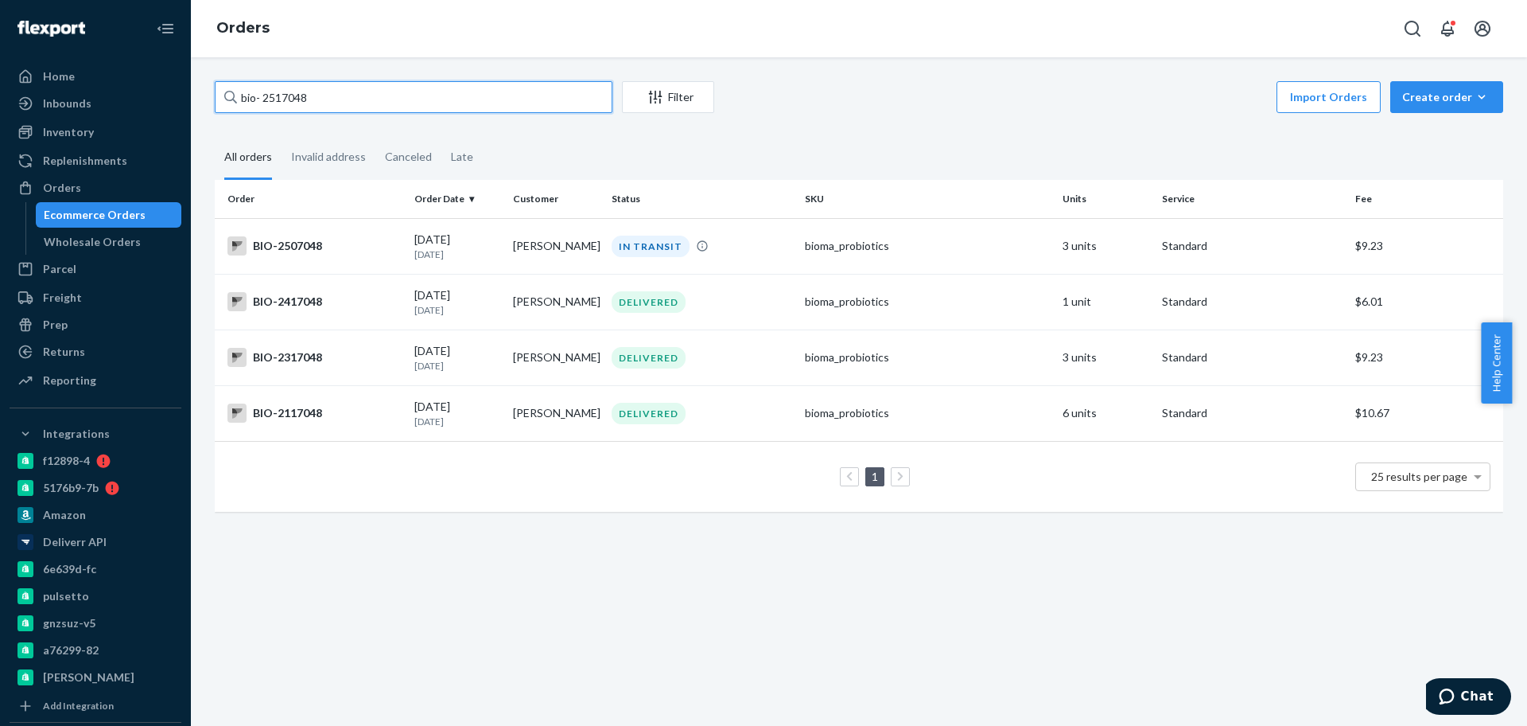
click at [321, 99] on input "bio- 2517048" at bounding box center [414, 97] width 398 height 32
paste input "9"
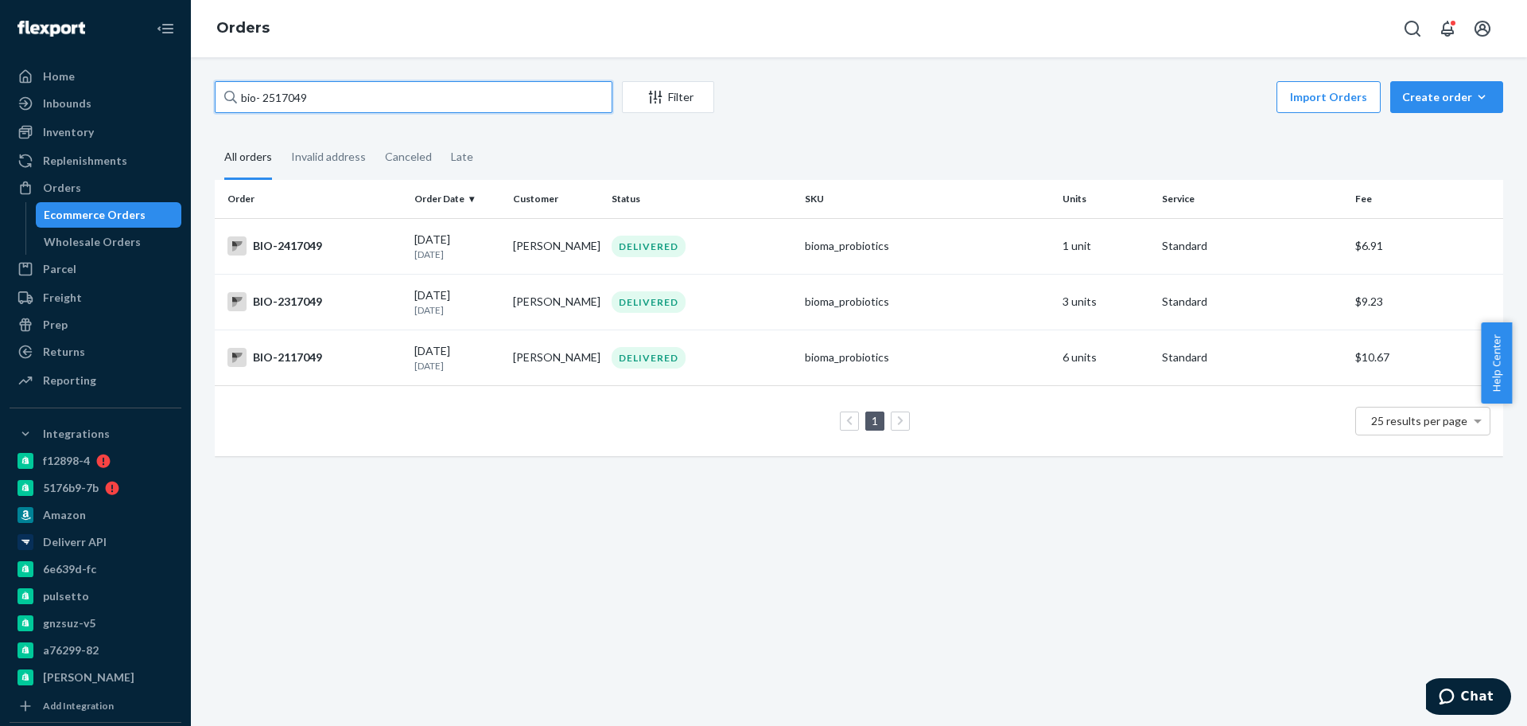
click at [285, 95] on input "bio- 2517049" at bounding box center [414, 97] width 398 height 32
paste input "57"
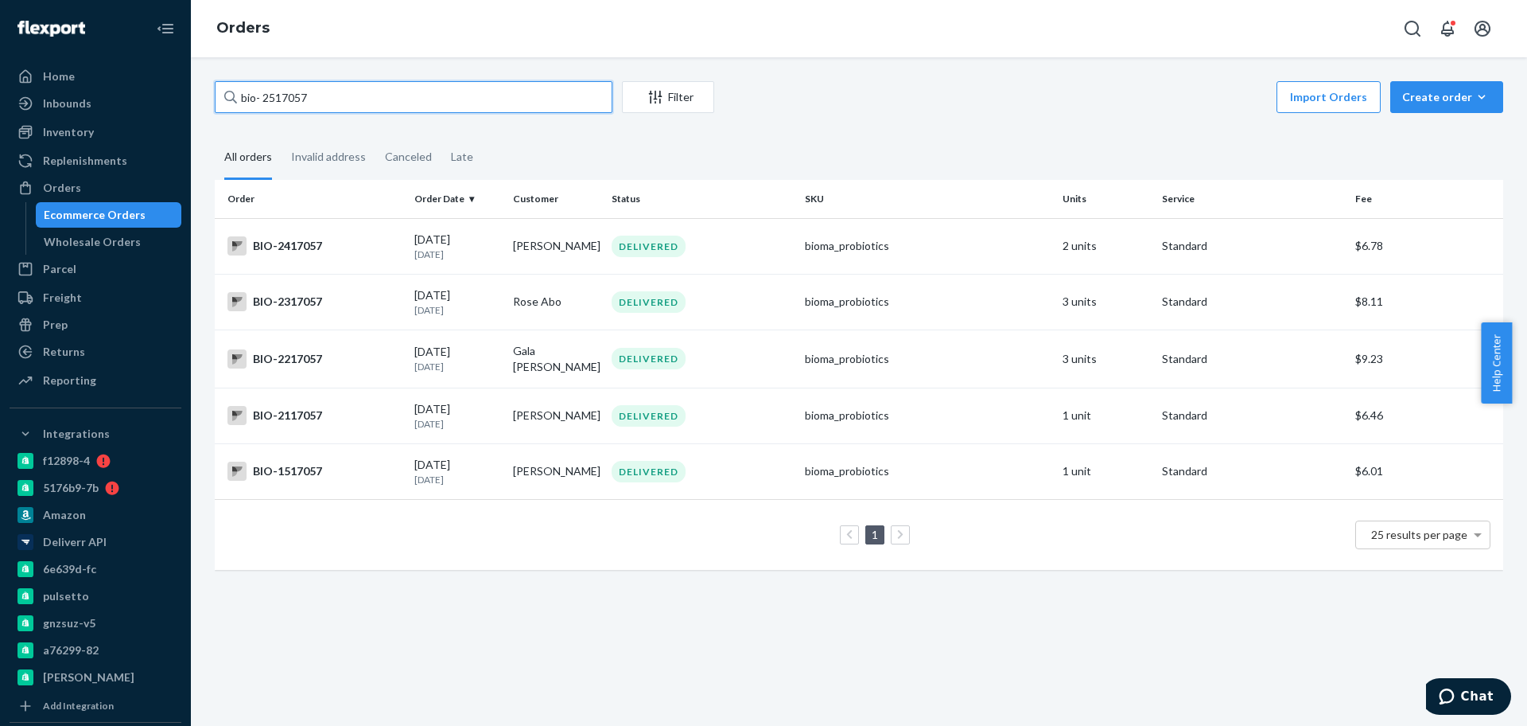
click at [292, 95] on input "bio- 2517057" at bounding box center [414, 97] width 398 height 32
click at [272, 101] on input "bio- 2517057" at bounding box center [414, 97] width 398 height 32
paste input "9"
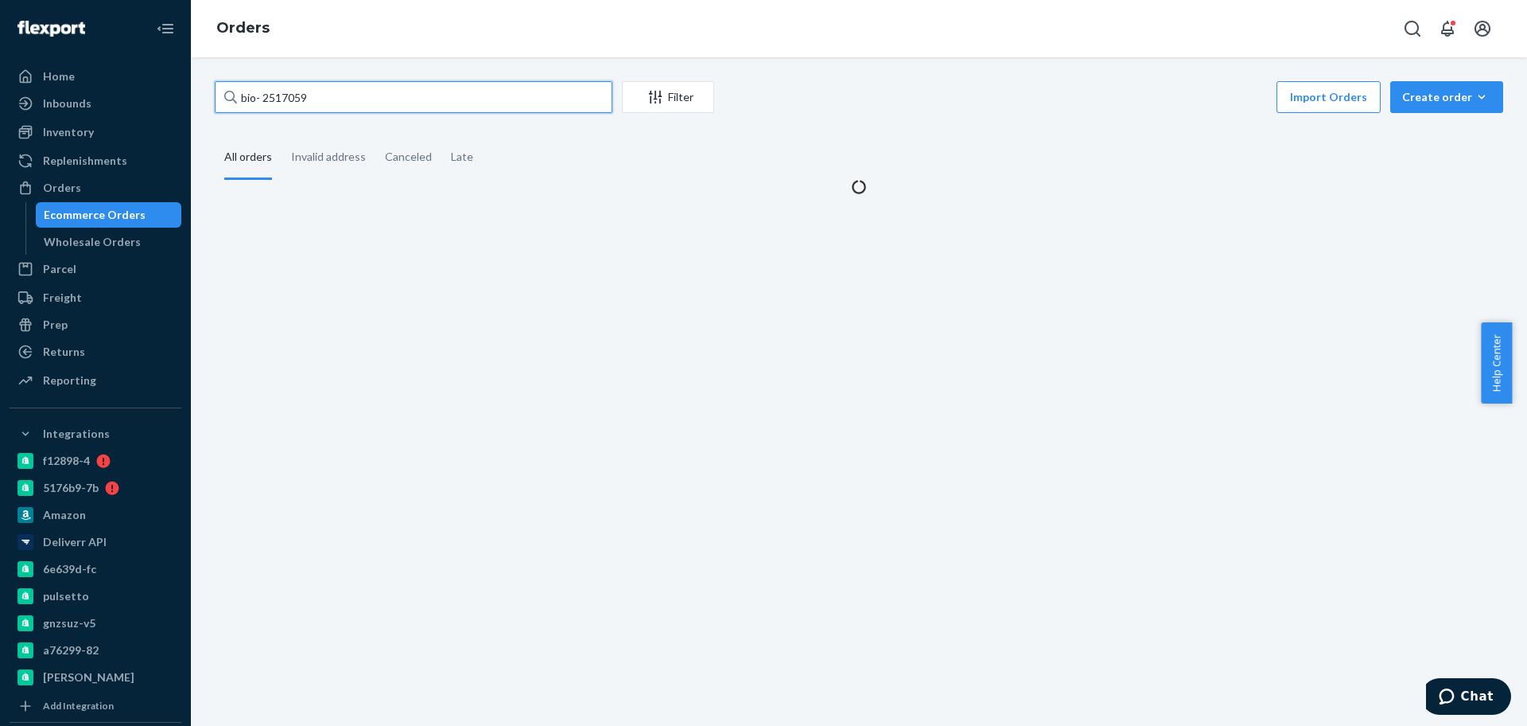
type input "bio- 2517059"
